Goal: Transaction & Acquisition: Obtain resource

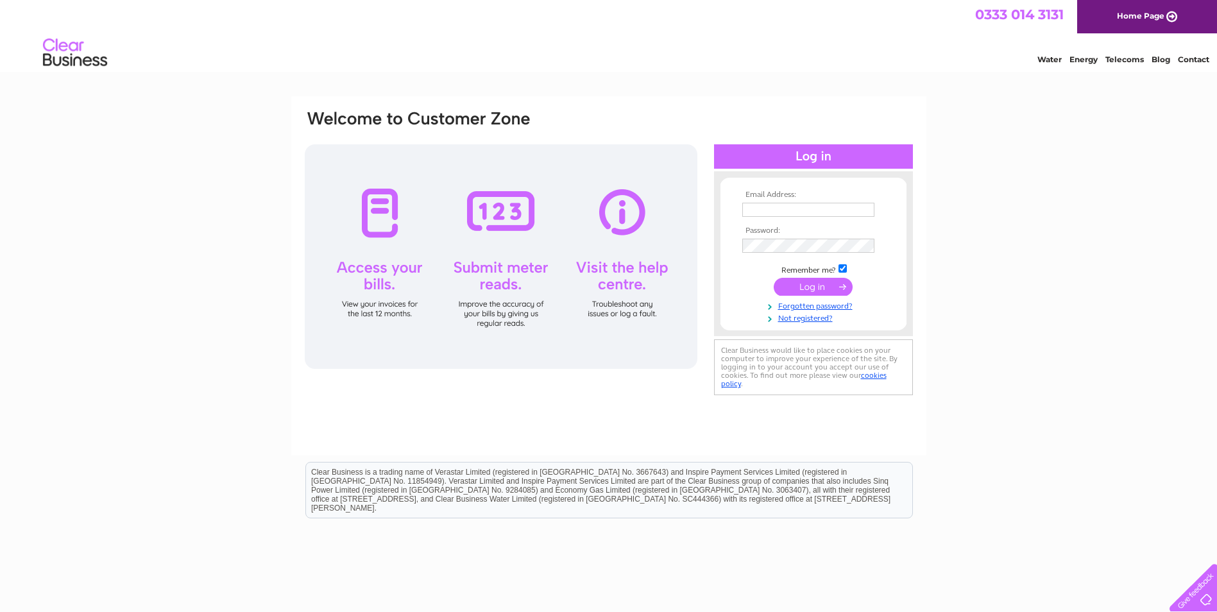
type input "giffordsworkshop@btconnect.com"
click at [810, 289] on input "submit" at bounding box center [813, 287] width 79 height 18
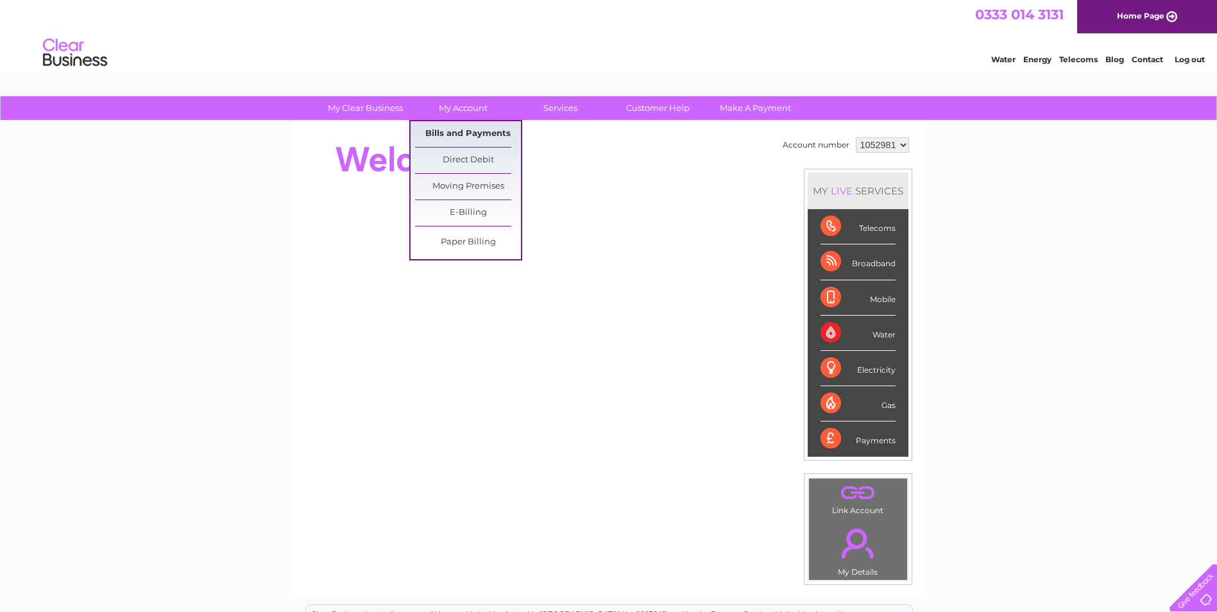
click at [454, 128] on link "Bills and Payments" at bounding box center [468, 134] width 106 height 26
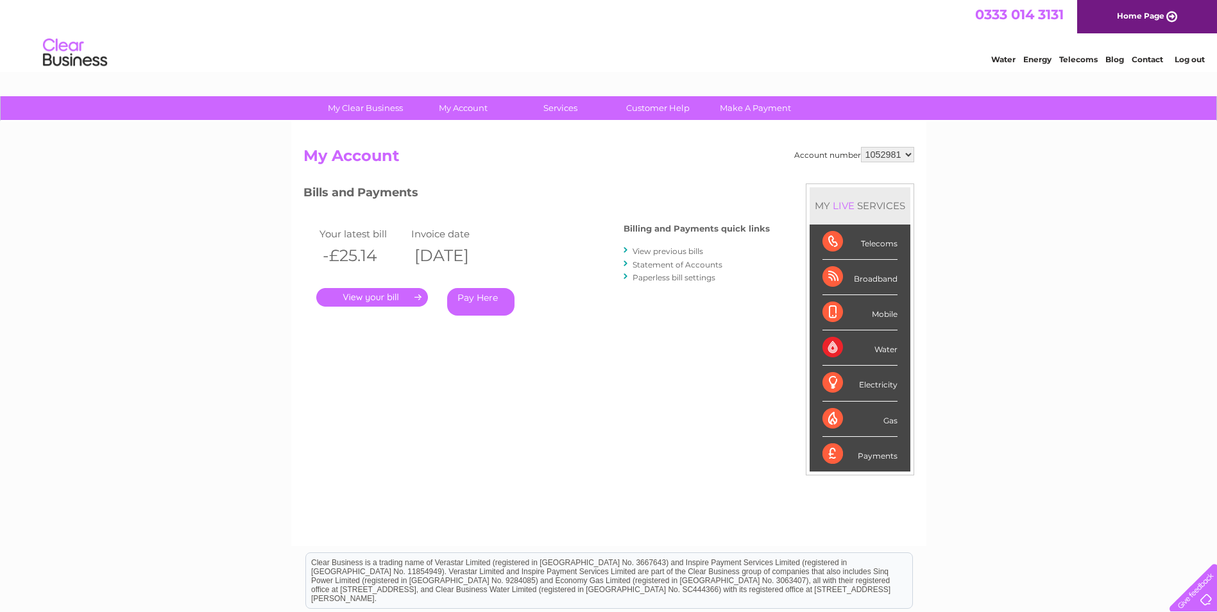
scroll to position [64, 0]
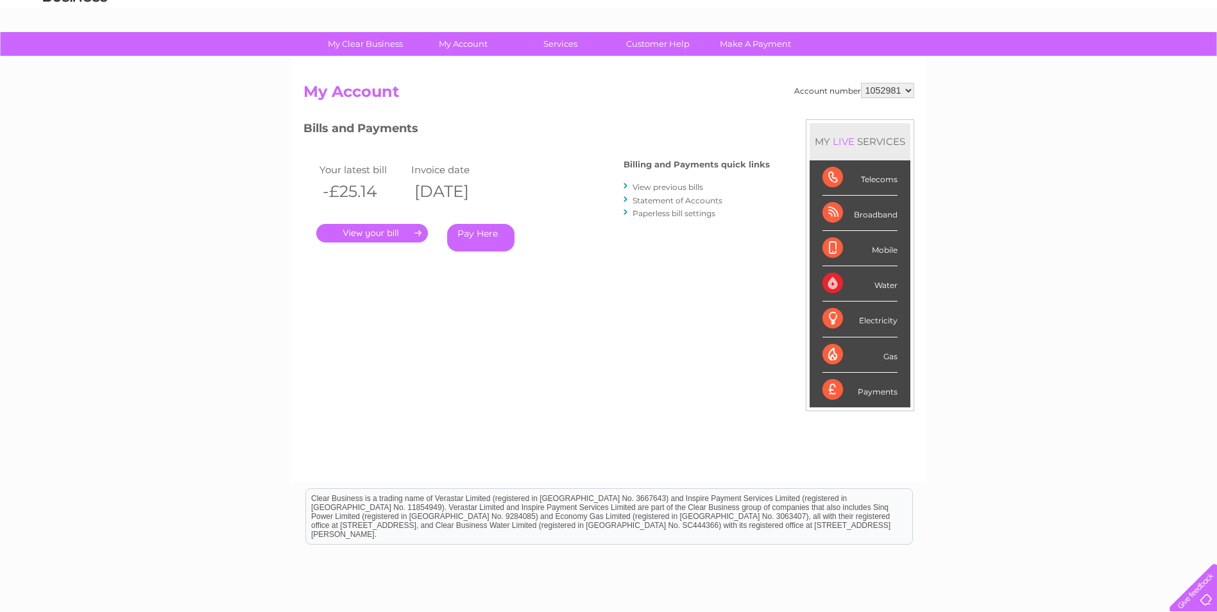
click at [376, 232] on link "." at bounding box center [372, 233] width 112 height 19
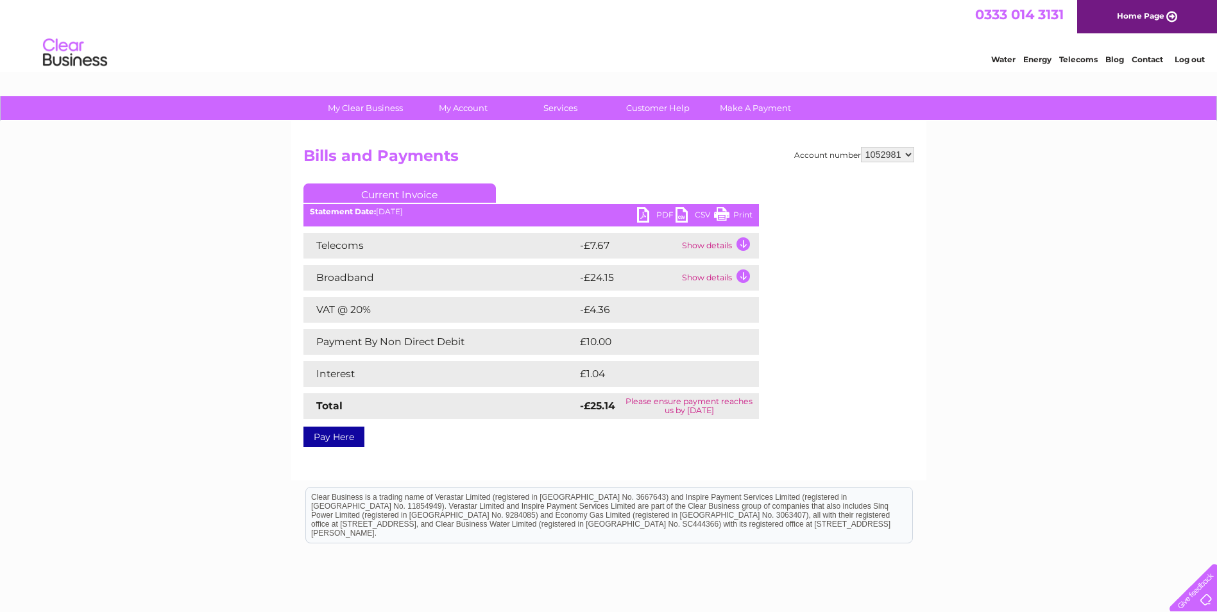
click at [744, 243] on td "Show details" at bounding box center [719, 246] width 80 height 26
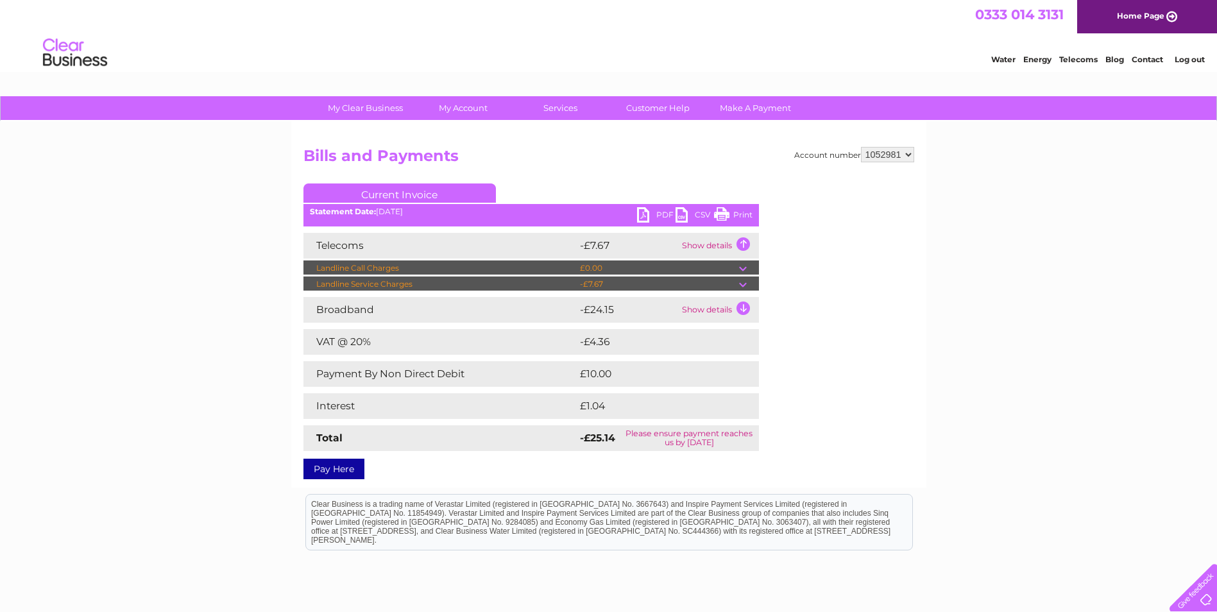
click at [744, 243] on td "Show details" at bounding box center [719, 246] width 80 height 26
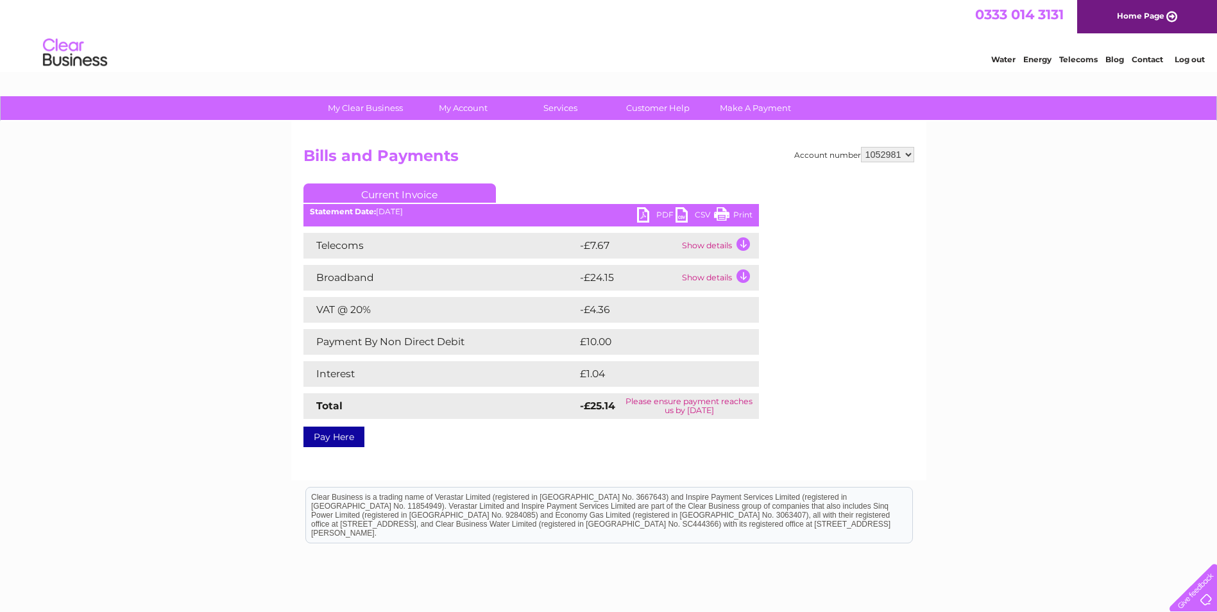
click at [741, 276] on td "Show details" at bounding box center [719, 278] width 80 height 26
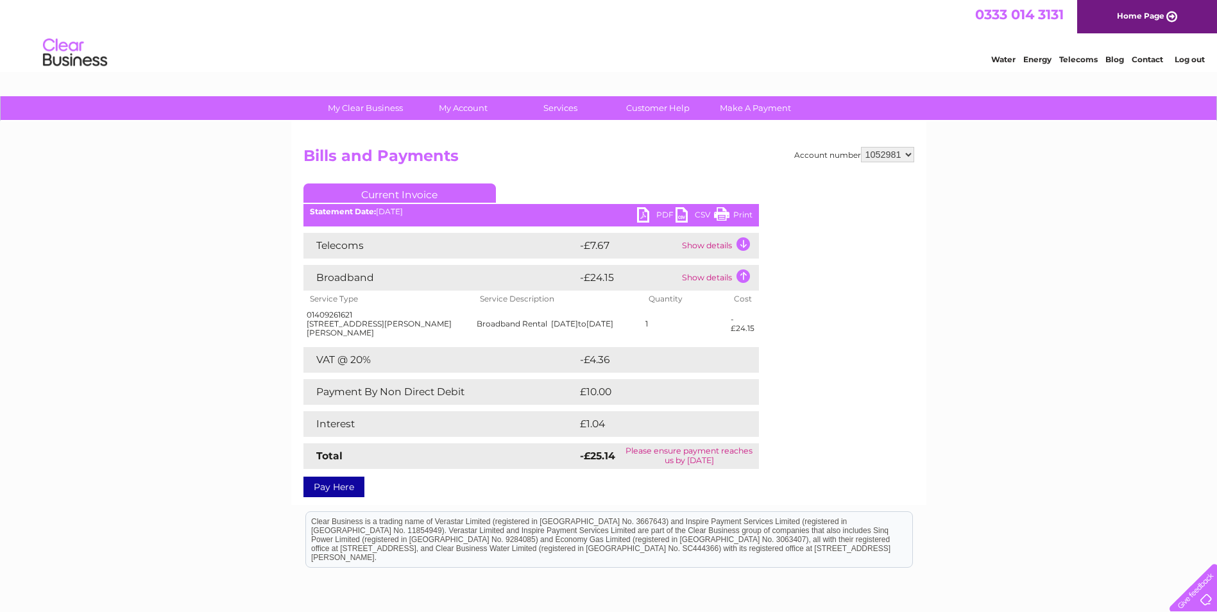
click at [742, 275] on td "Show details" at bounding box center [719, 278] width 80 height 26
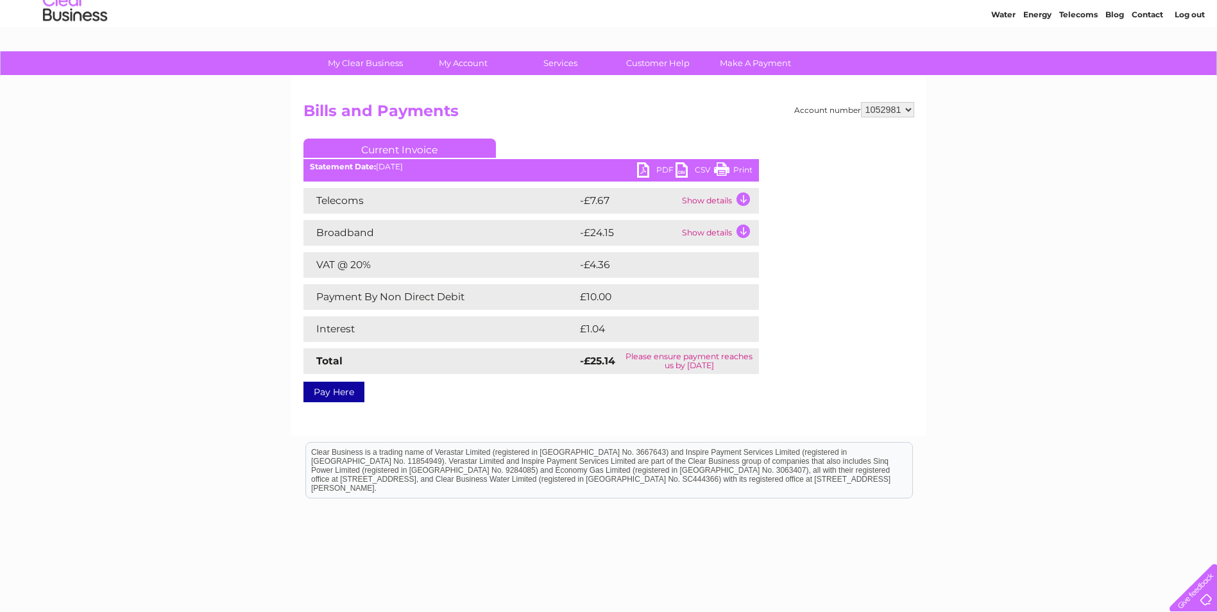
scroll to position [64, 0]
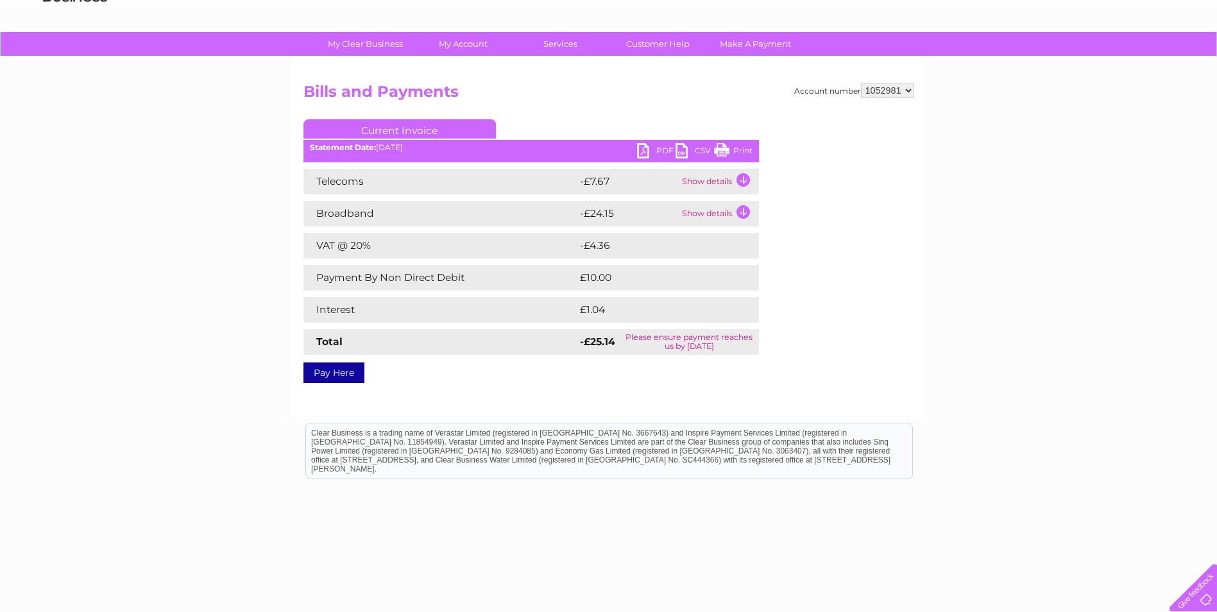
click at [662, 150] on link "PDF" at bounding box center [656, 152] width 38 height 19
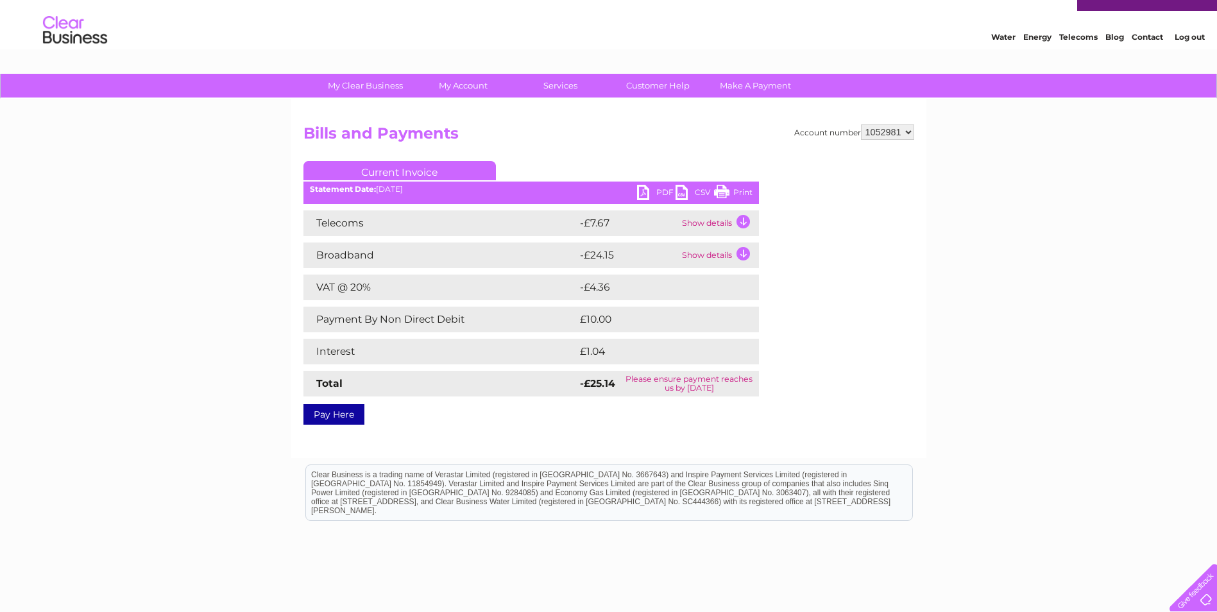
scroll to position [0, 0]
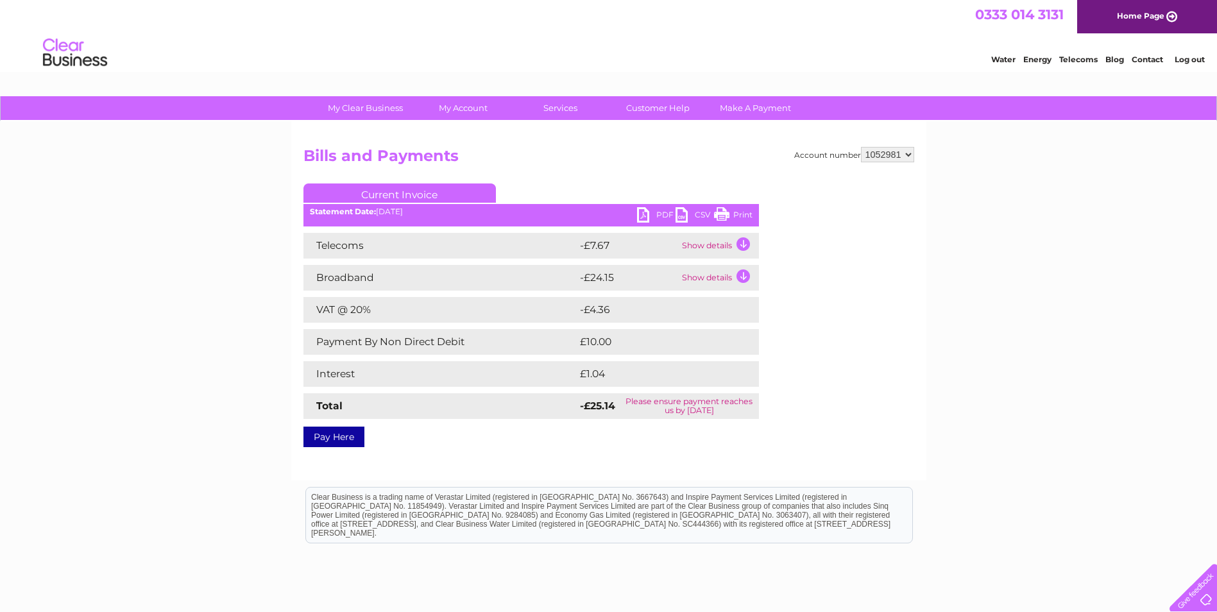
click at [1186, 61] on link "Log out" at bounding box center [1190, 60] width 30 height 10
